Goal: Information Seeking & Learning: Learn about a topic

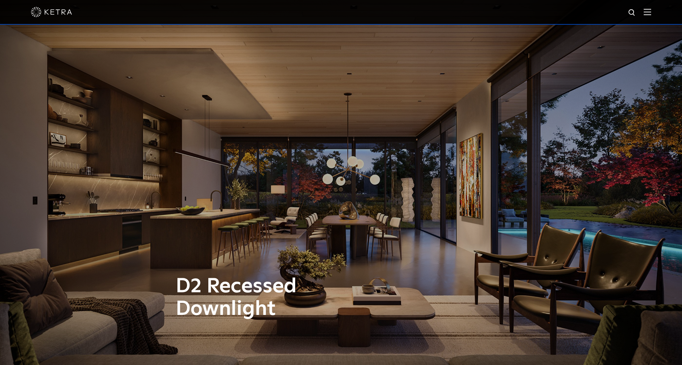
click at [51, 20] on div at bounding box center [341, 12] width 621 height 24
click at [53, 11] on img at bounding box center [51, 12] width 41 height 10
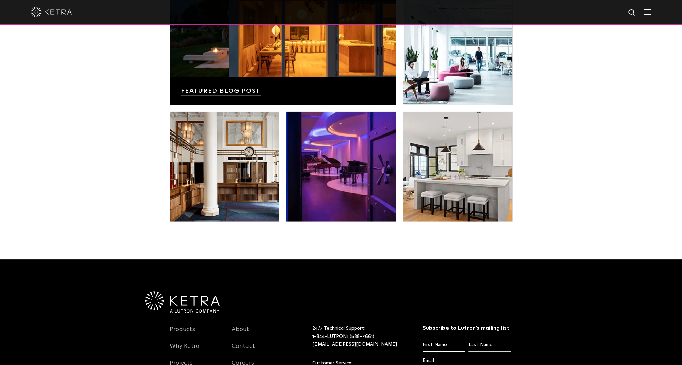
scroll to position [1408, 0]
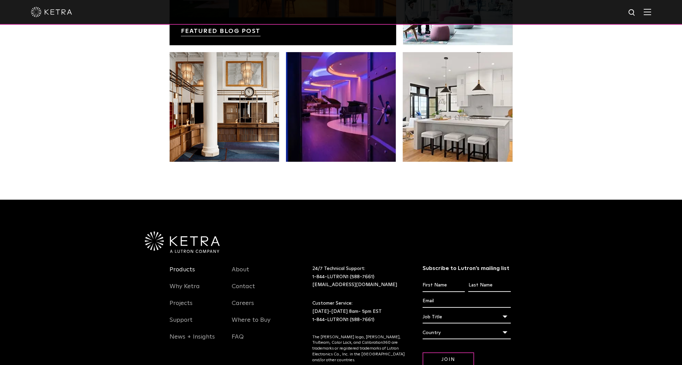
click at [183, 266] on link "Products" at bounding box center [182, 274] width 25 height 16
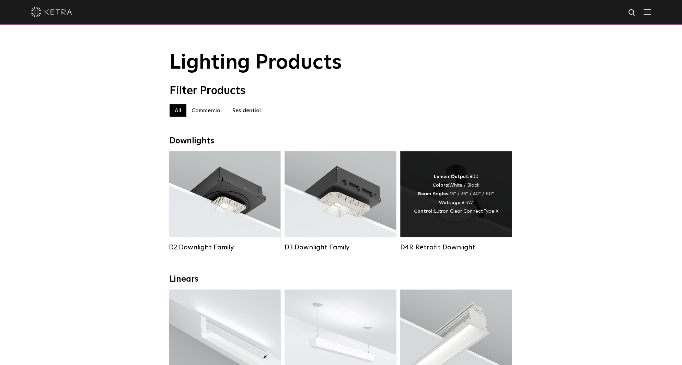
click at [419, 252] on div "D4R Retrofit Downlight" at bounding box center [456, 247] width 112 height 8
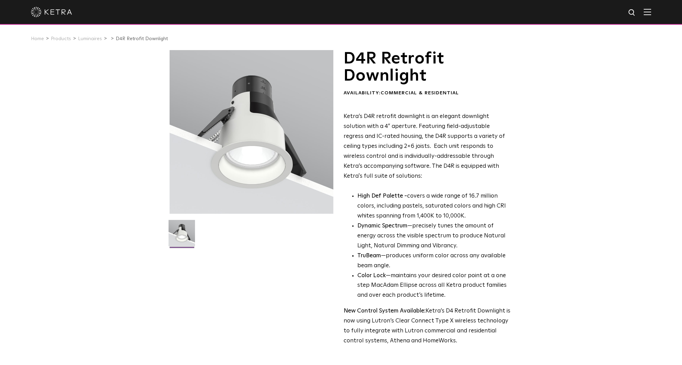
click at [635, 10] on img at bounding box center [632, 13] width 9 height 9
click at [584, 16] on input "text" at bounding box center [567, 12] width 88 height 15
type input "LUMARIS"
click at [611, 8] on button "Search" at bounding box center [616, 13] width 10 height 10
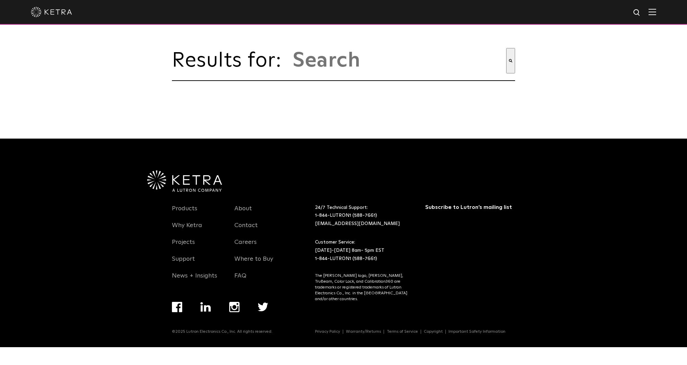
type input "lumaris"
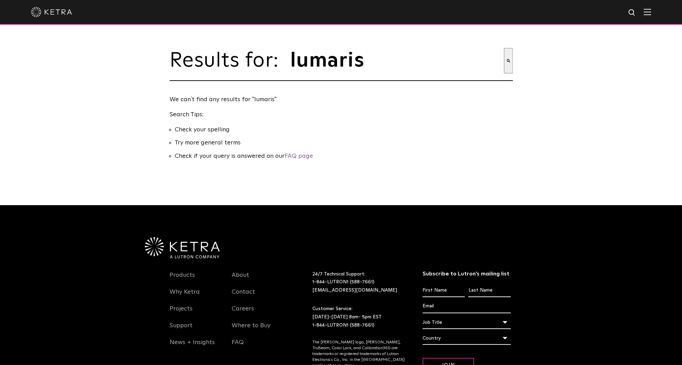
drag, startPoint x: 436, startPoint y: 52, endPoint x: 381, endPoint y: 42, distance: 56.1
click at [434, 53] on input "lumaris" at bounding box center [397, 60] width 214 height 25
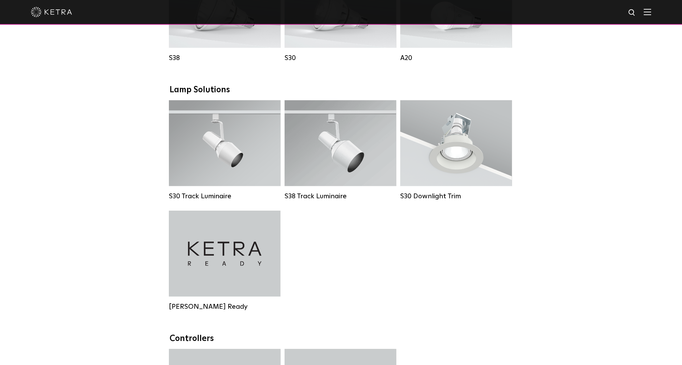
scroll to position [584, 0]
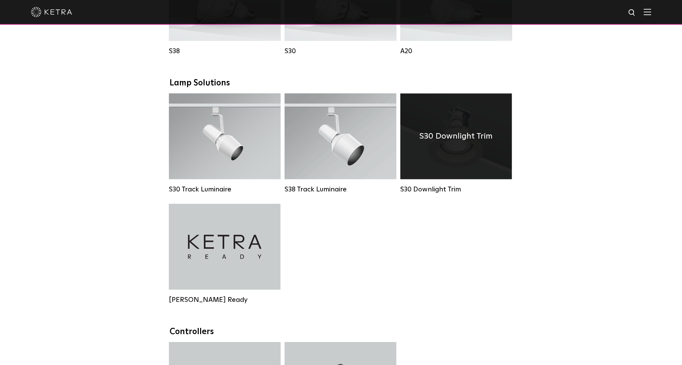
click at [452, 143] on h4 "S30 Downlight Trim" at bounding box center [456, 136] width 73 height 13
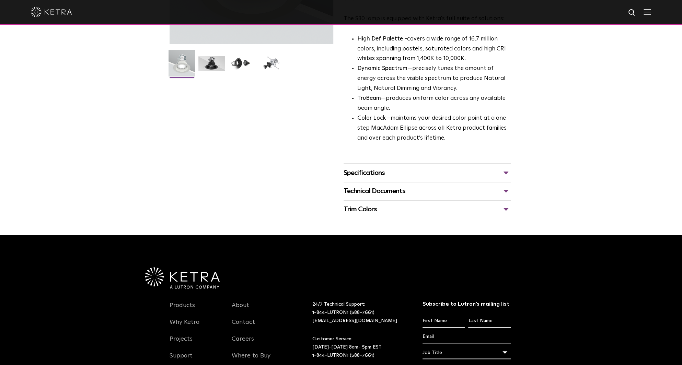
scroll to position [206, 0]
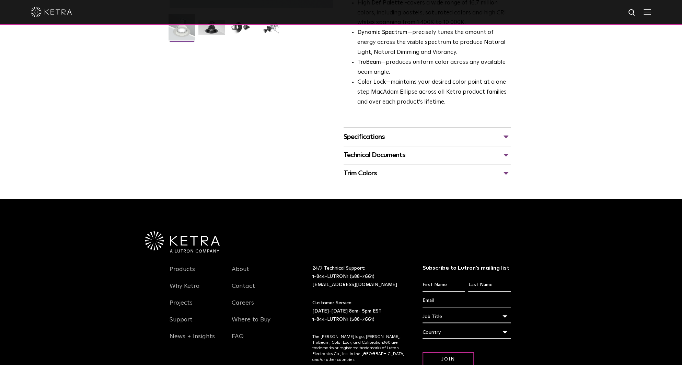
click at [505, 136] on div "Specifications" at bounding box center [427, 137] width 167 height 11
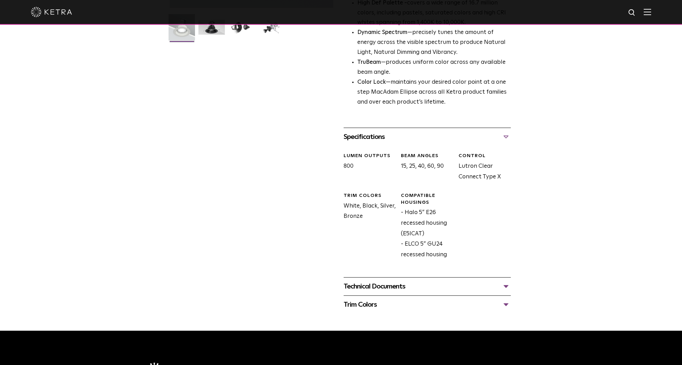
click at [376, 285] on div "Technical Documents" at bounding box center [427, 286] width 167 height 11
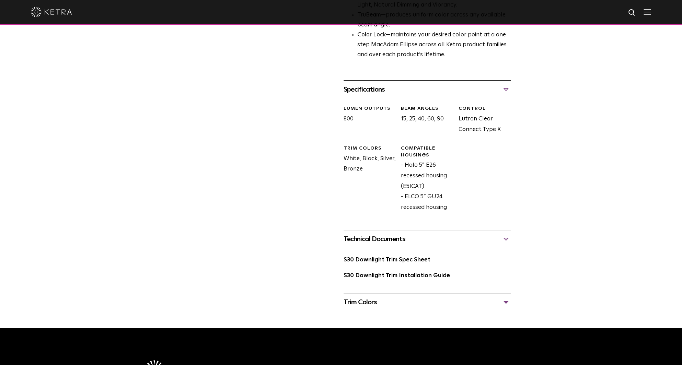
scroll to position [275, 0]
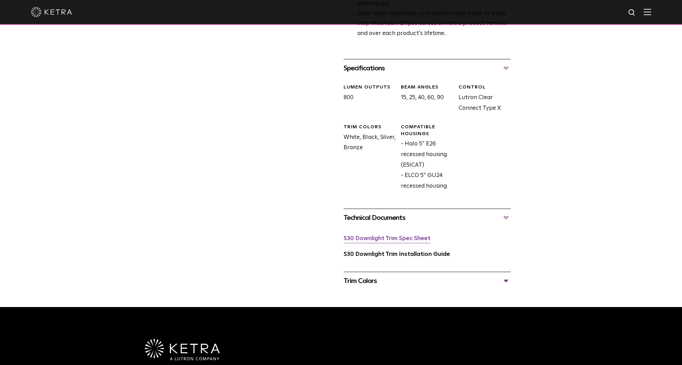
click at [384, 239] on link "S30 Downlight Trim Spec Sheet" at bounding box center [387, 239] width 87 height 6
click at [404, 240] on link "S30 Downlight Trim Spec Sheet" at bounding box center [387, 239] width 87 height 6
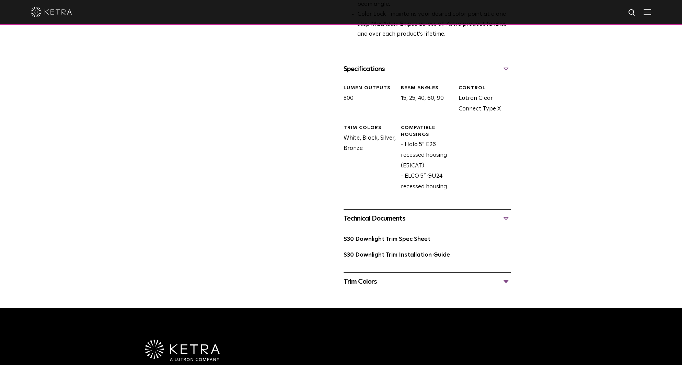
scroll to position [343, 0]
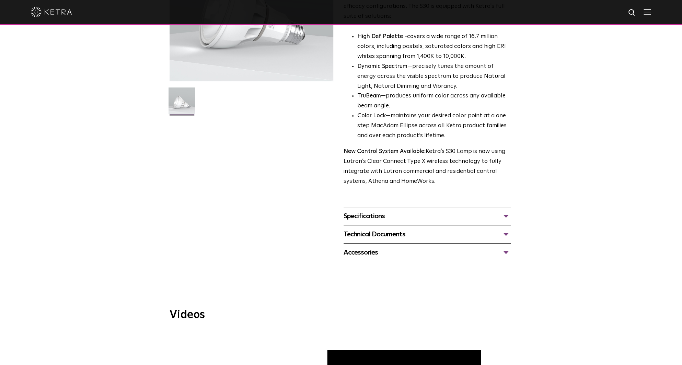
scroll to position [137, 0]
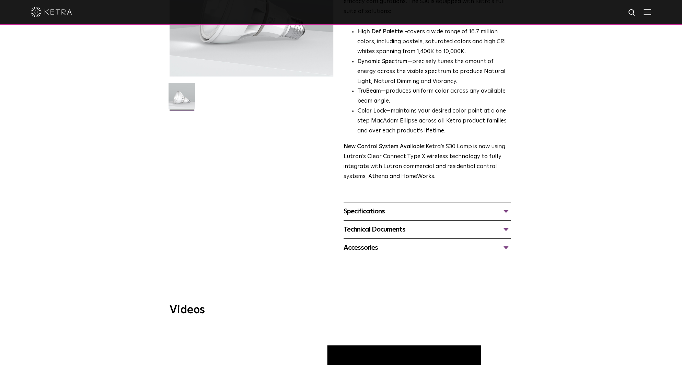
click at [508, 211] on div "Specifications" at bounding box center [427, 211] width 167 height 11
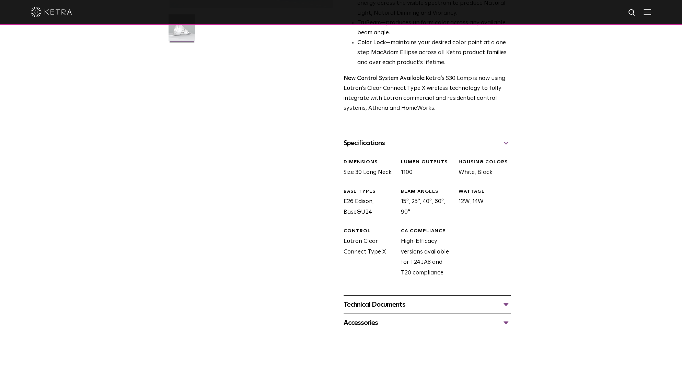
scroll to position [309, 0]
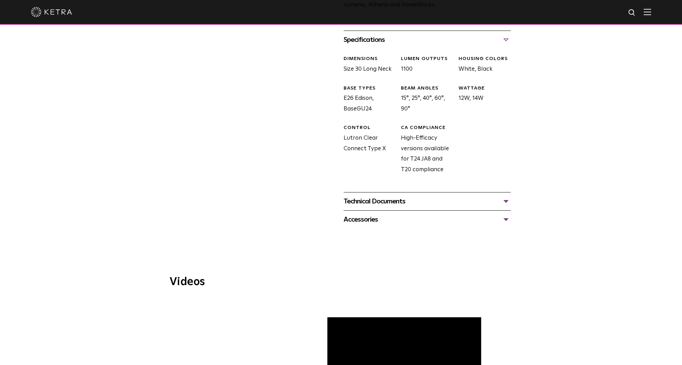
click at [504, 201] on div "Technical Documents" at bounding box center [427, 201] width 167 height 11
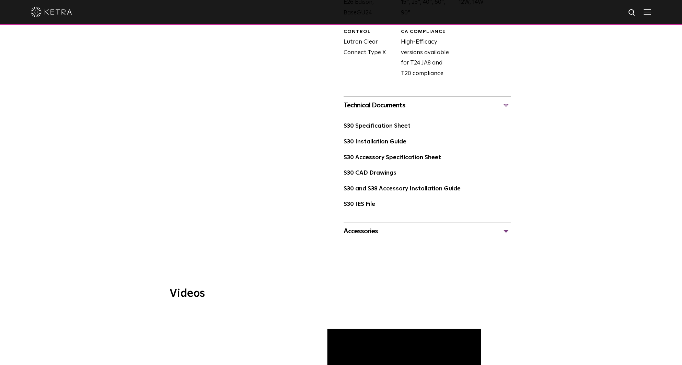
scroll to position [412, 0]
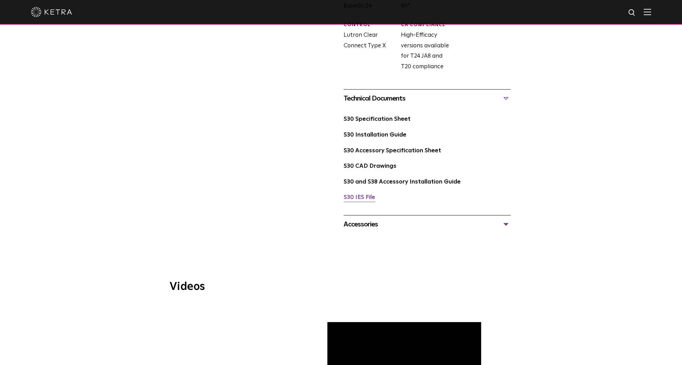
click at [361, 197] on link "S30 IES File" at bounding box center [360, 198] width 32 height 6
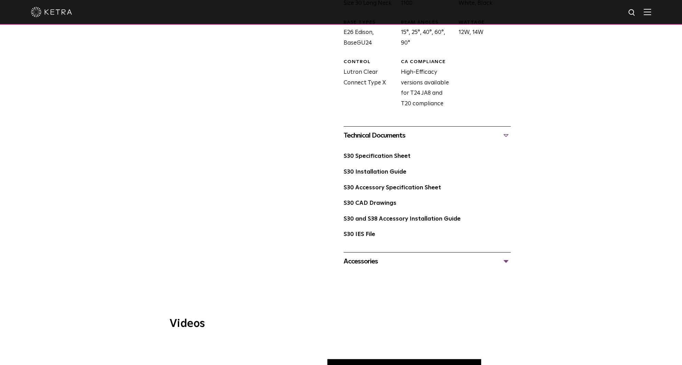
scroll to position [378, 0]
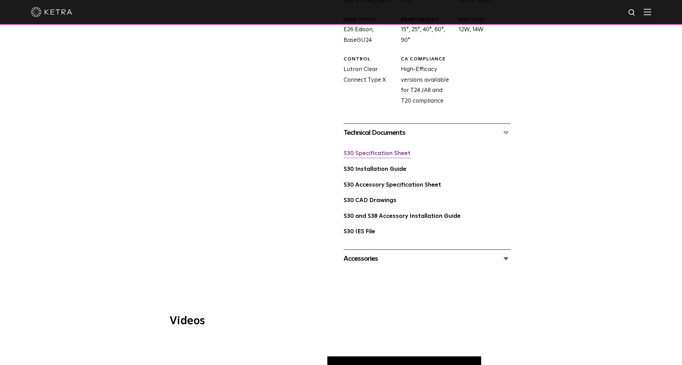
click at [359, 154] on link "S30 Specification Sheet" at bounding box center [377, 154] width 67 height 6
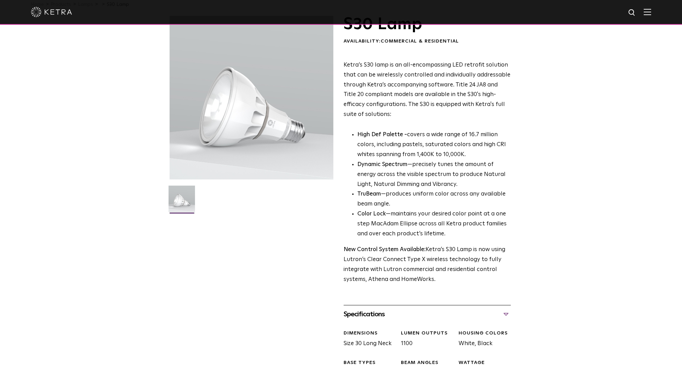
scroll to position [0, 0]
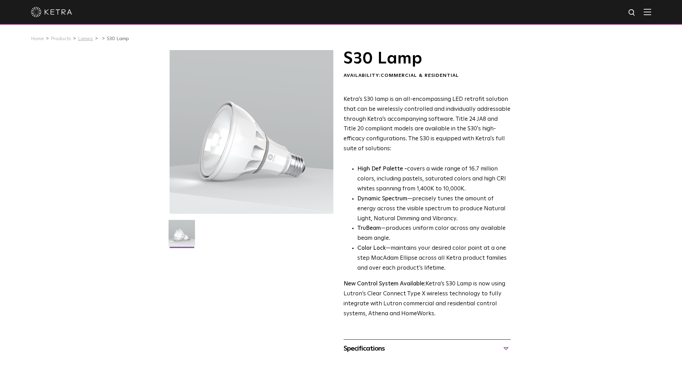
click at [84, 39] on link "Lamps" at bounding box center [85, 38] width 15 height 5
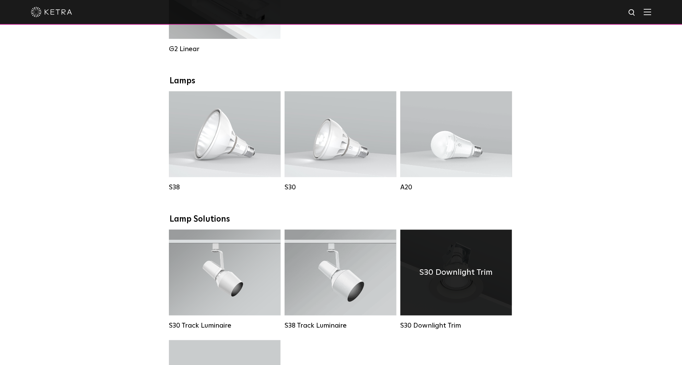
scroll to position [470, 0]
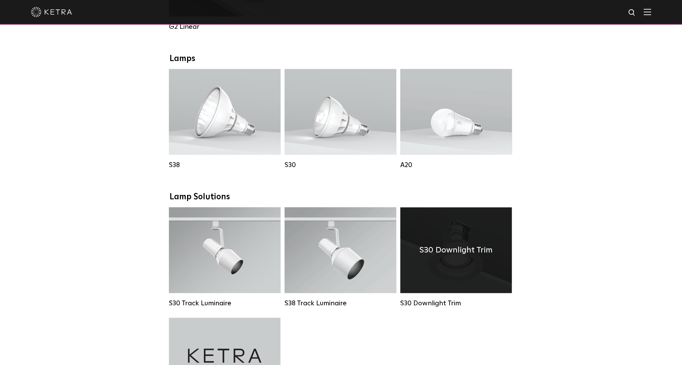
click at [460, 257] on h4 "S30 Downlight Trim" at bounding box center [456, 250] width 73 height 13
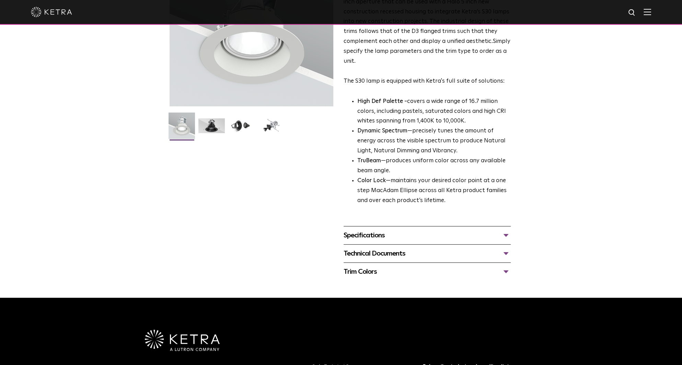
scroll to position [137, 0]
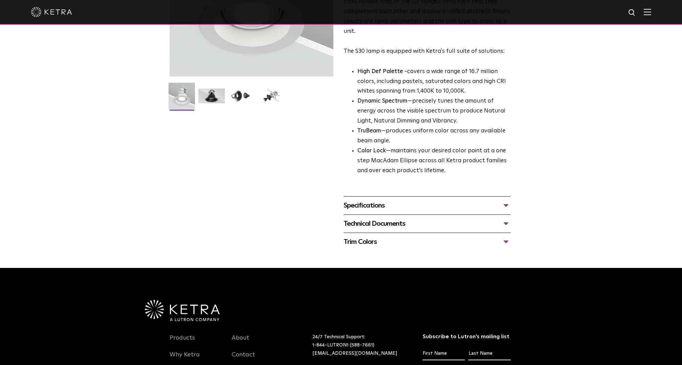
click at [369, 207] on div "Specifications" at bounding box center [427, 205] width 167 height 11
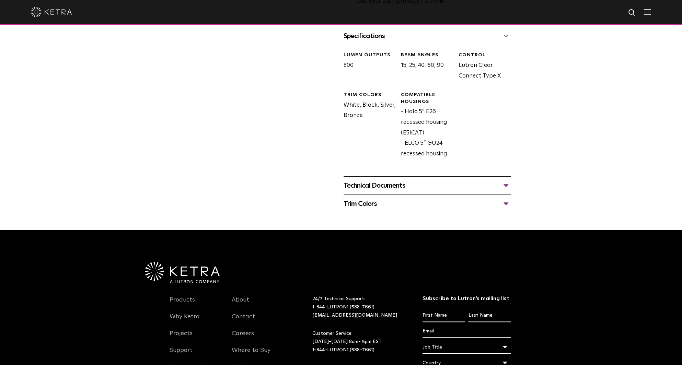
scroll to position [309, 0]
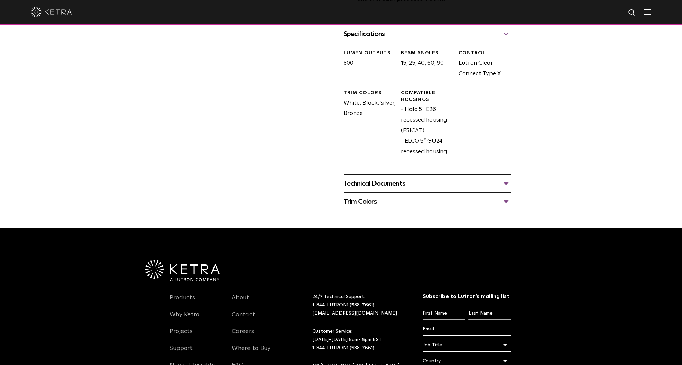
click at [375, 183] on div "Technical Documents" at bounding box center [427, 183] width 167 height 11
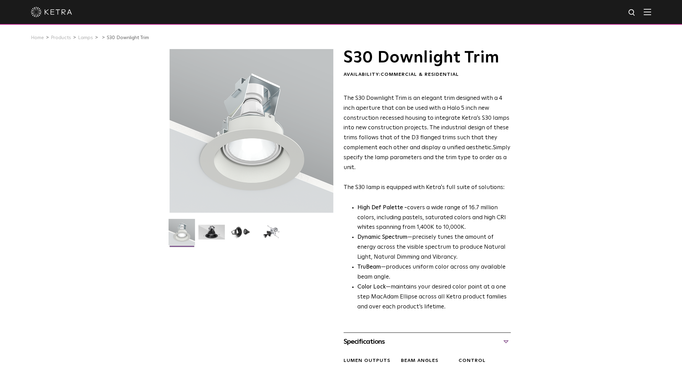
scroll to position [0, 0]
click at [81, 41] on link "Lamps" at bounding box center [85, 38] width 15 height 5
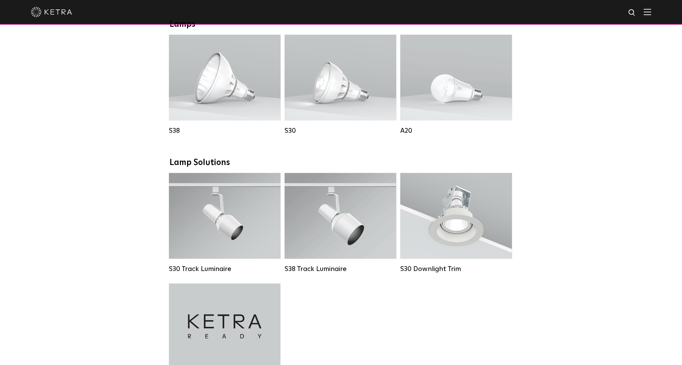
scroll to position [504, 0]
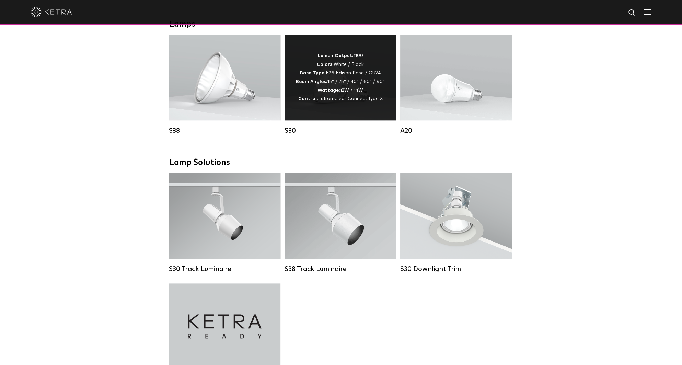
click at [328, 83] on div "Lumen Output: 1100 Colors: White / Black Base Type: E26 Edison Base / GU24 Beam…" at bounding box center [340, 78] width 89 height 52
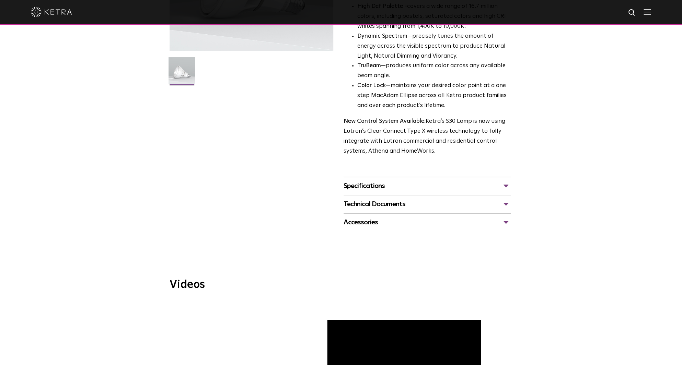
scroll to position [62, 0]
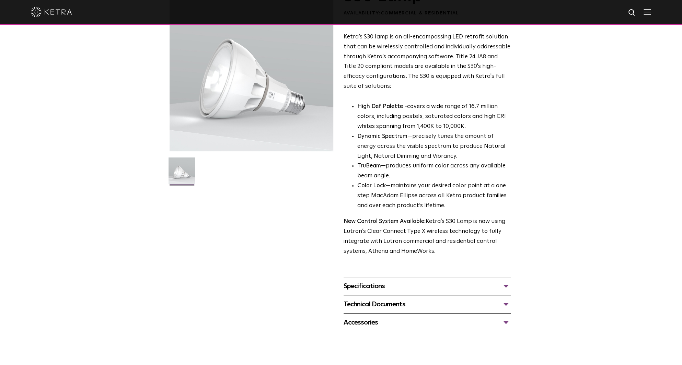
click at [508, 284] on div "Specifications" at bounding box center [427, 286] width 167 height 11
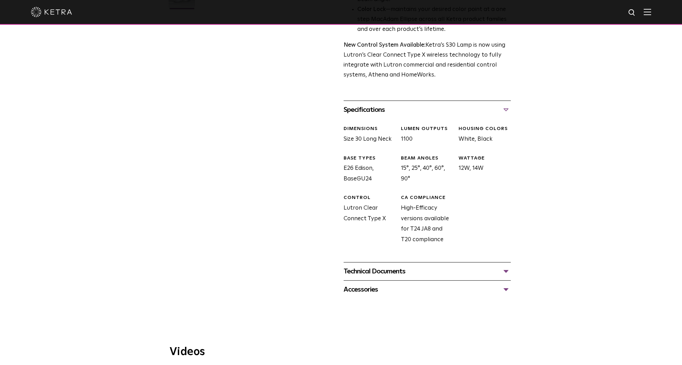
scroll to position [337, 0]
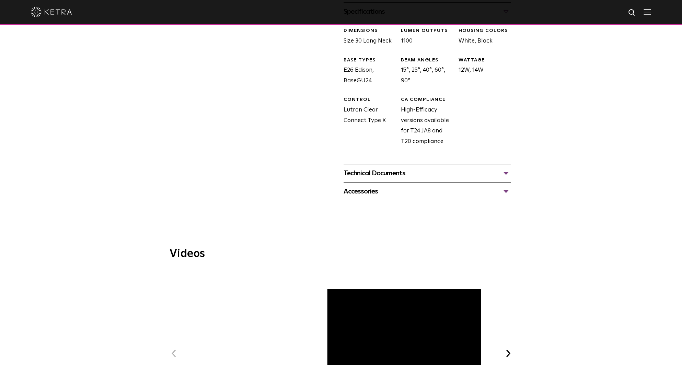
click at [506, 172] on div "Technical Documents" at bounding box center [427, 173] width 167 height 11
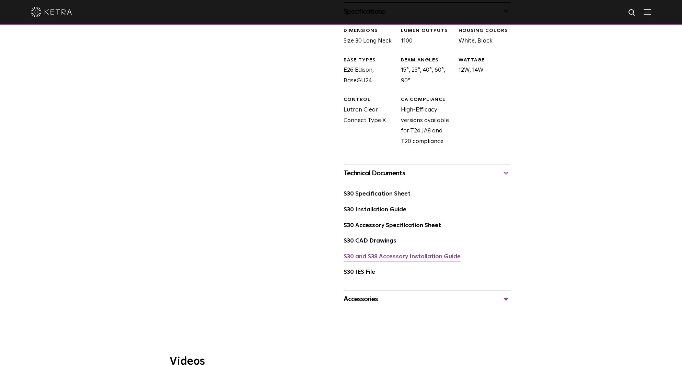
click at [359, 259] on link "S30 and S38 Accessory Installation Guide" at bounding box center [402, 257] width 117 height 6
click at [365, 227] on link "S30 Accessory Specification Sheet" at bounding box center [393, 226] width 98 height 6
click at [371, 194] on link "S30 Specification Sheet" at bounding box center [377, 194] width 67 height 6
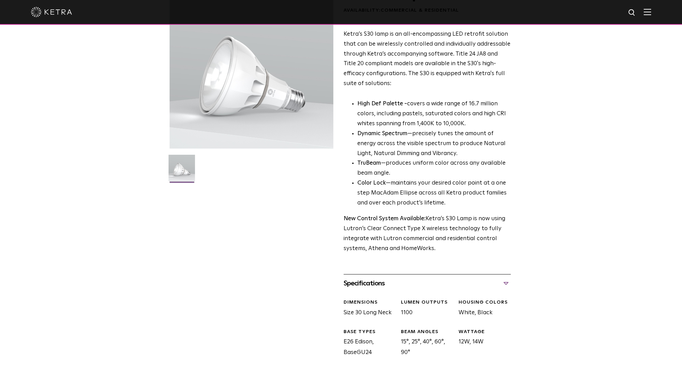
scroll to position [0, 0]
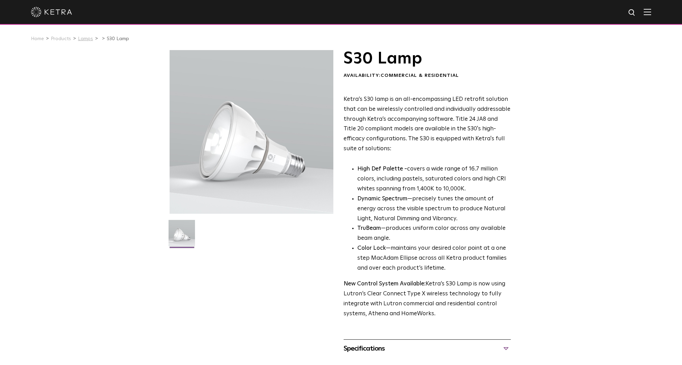
click at [82, 39] on link "Lamps" at bounding box center [85, 38] width 15 height 5
